Goal: Navigation & Orientation: Find specific page/section

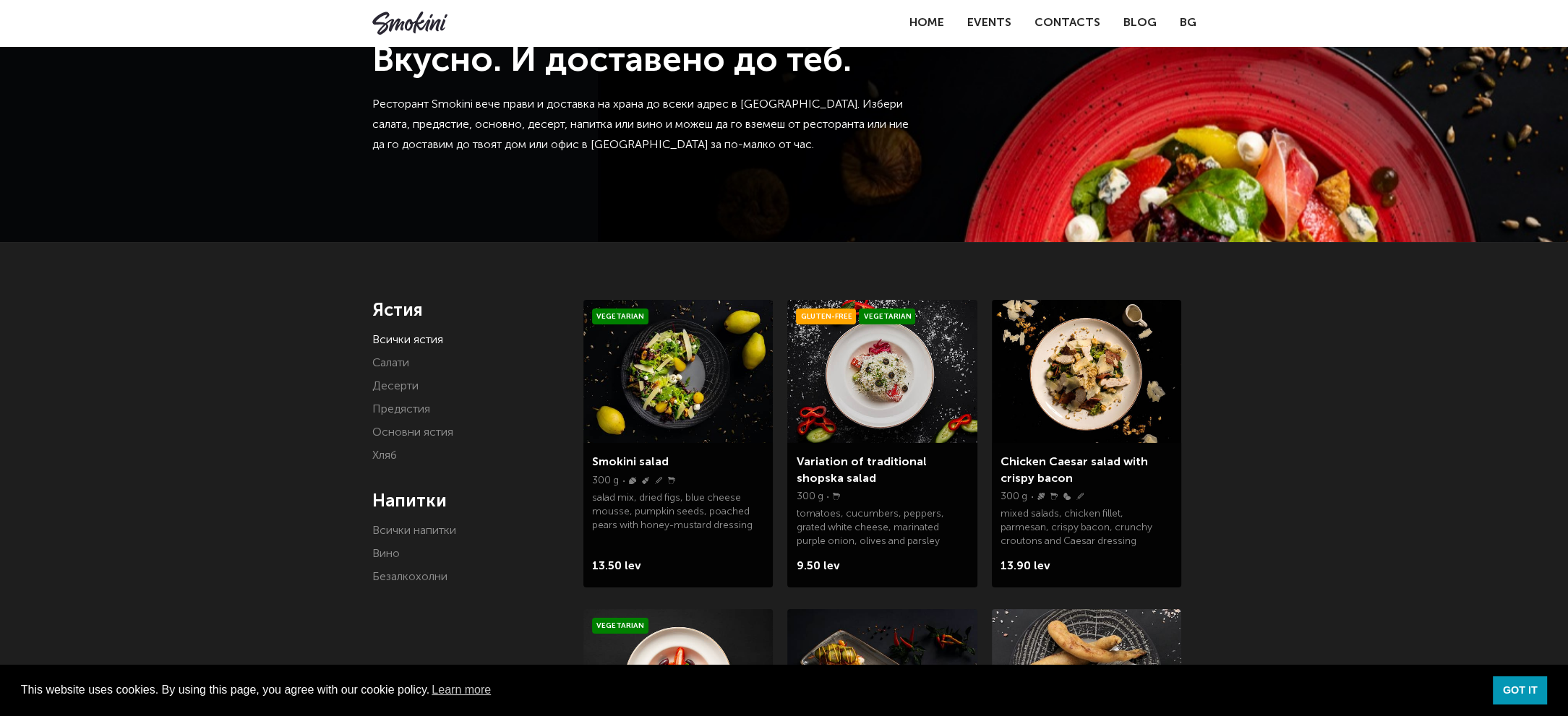
scroll to position [72, 0]
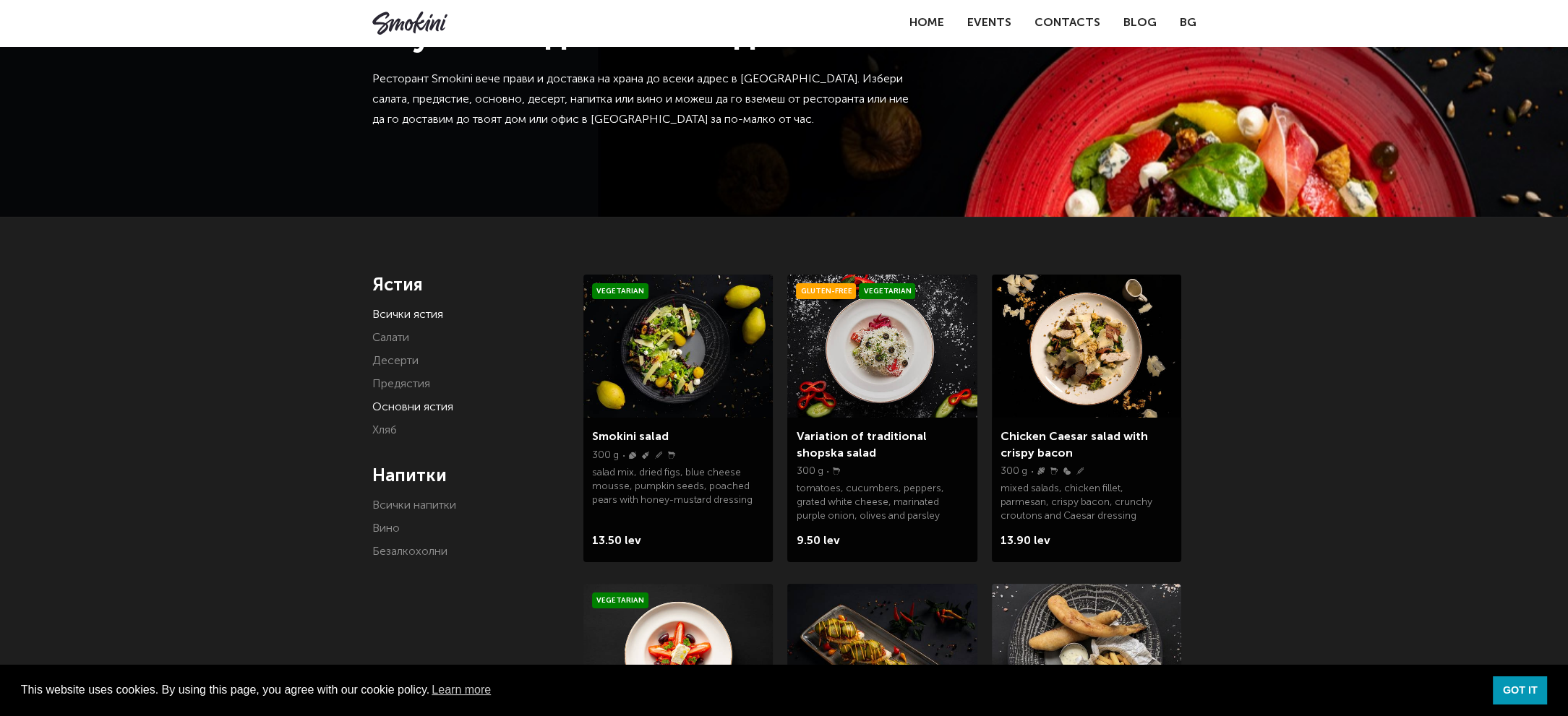
click at [418, 402] on link "Основни ястия" at bounding box center [413, 407] width 81 height 11
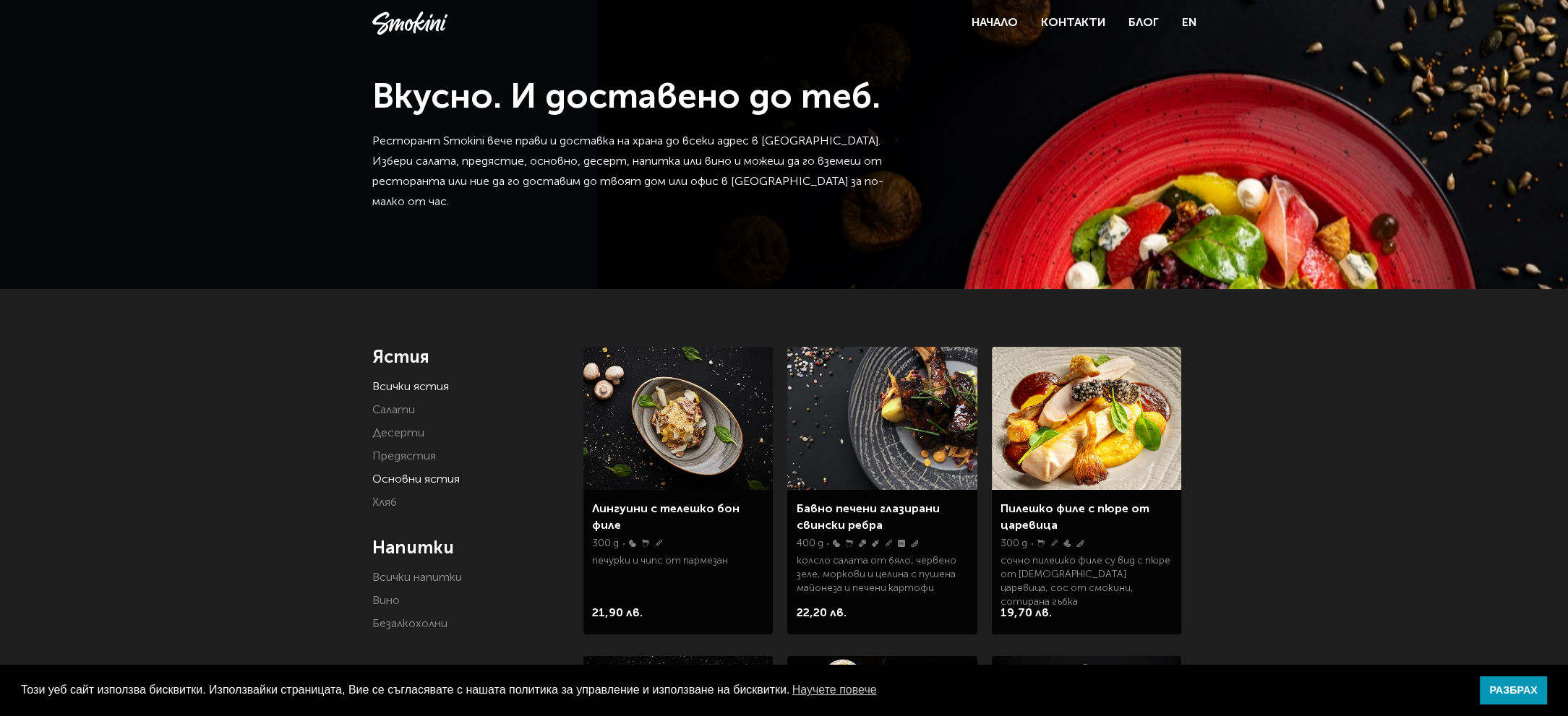
click at [424, 385] on link "Всички ястия" at bounding box center [410, 387] width 77 height 11
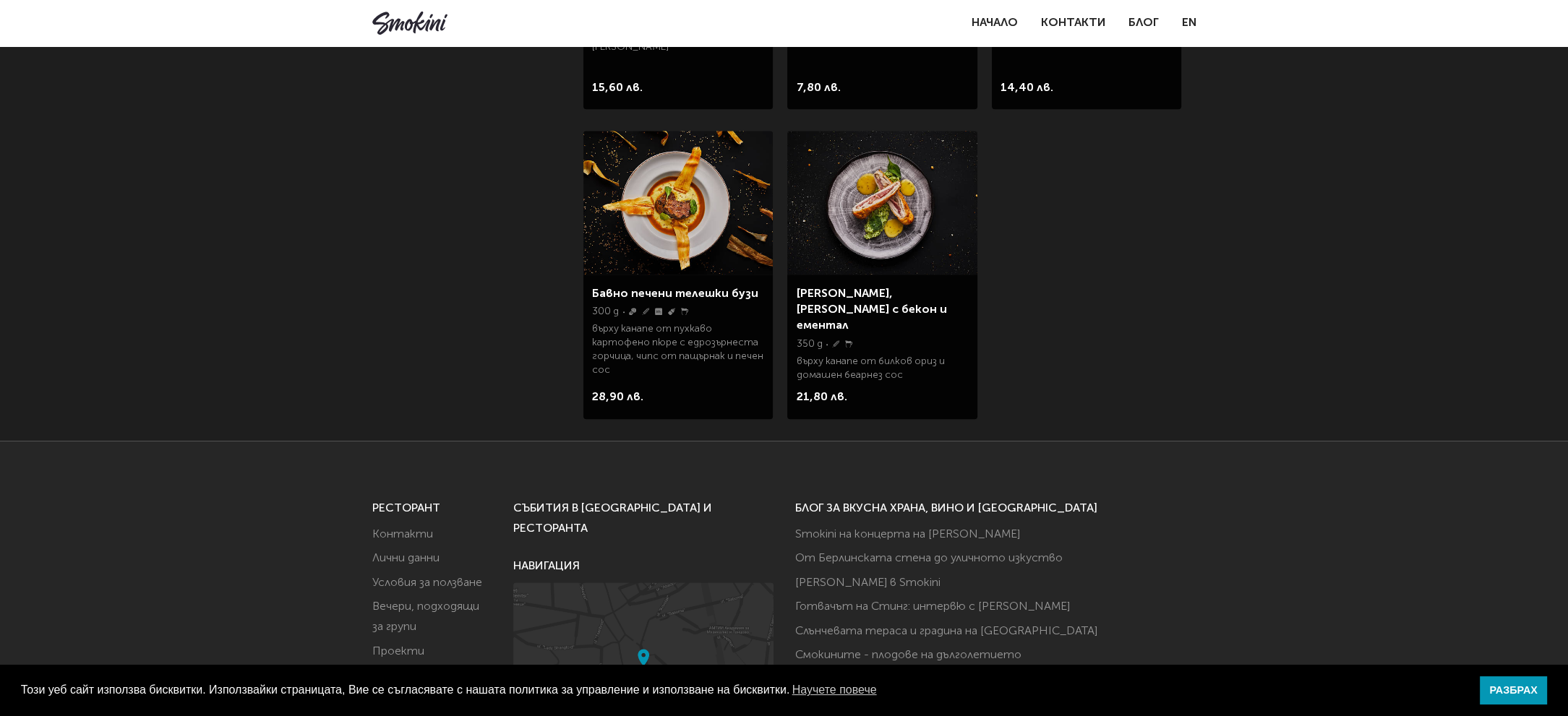
scroll to position [2611, 0]
